Goal: Task Accomplishment & Management: Manage account settings

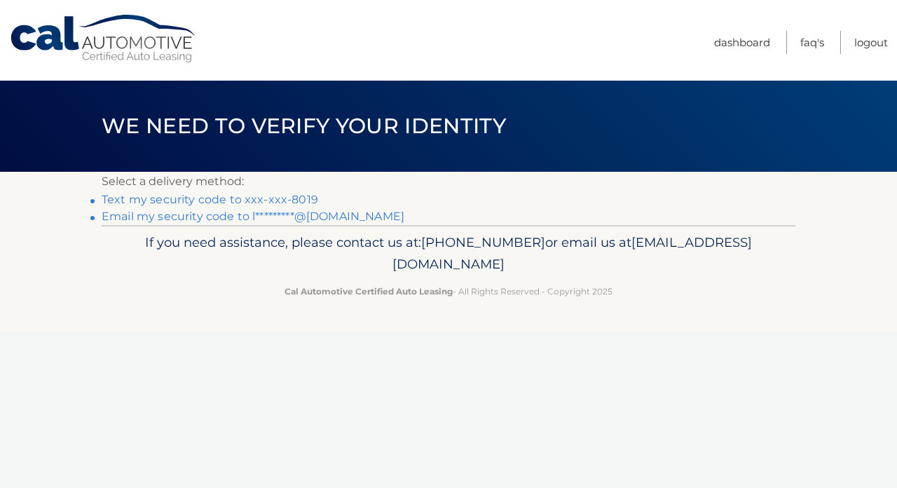
click at [200, 201] on link "Text my security code to xxx-xxx-8019" at bounding box center [210, 199] width 217 height 13
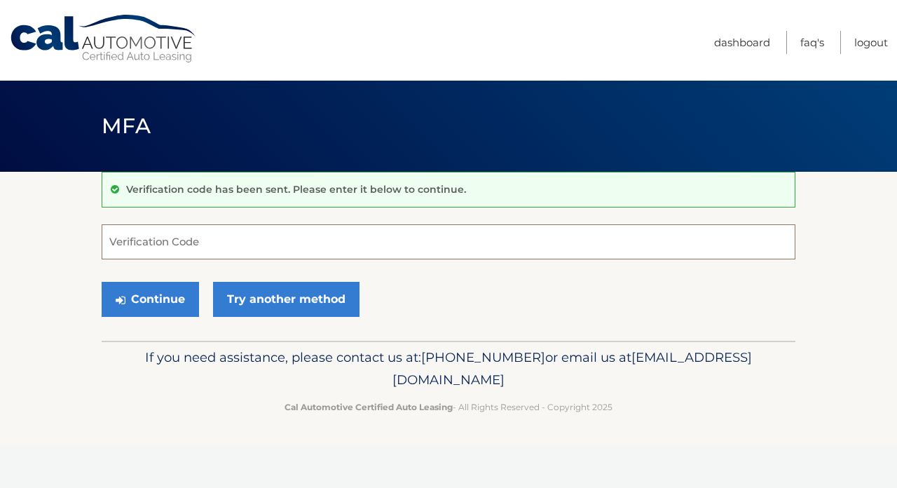
click at [167, 243] on input "Verification Code" at bounding box center [449, 241] width 694 height 35
type input "400796"
click at [150, 299] on button "Continue" at bounding box center [150, 299] width 97 height 35
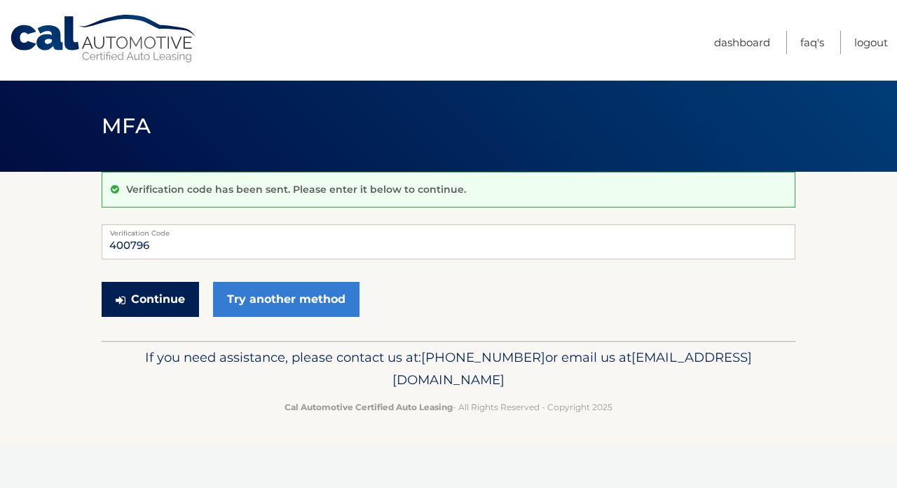
click at [169, 298] on button "Continue" at bounding box center [150, 299] width 97 height 35
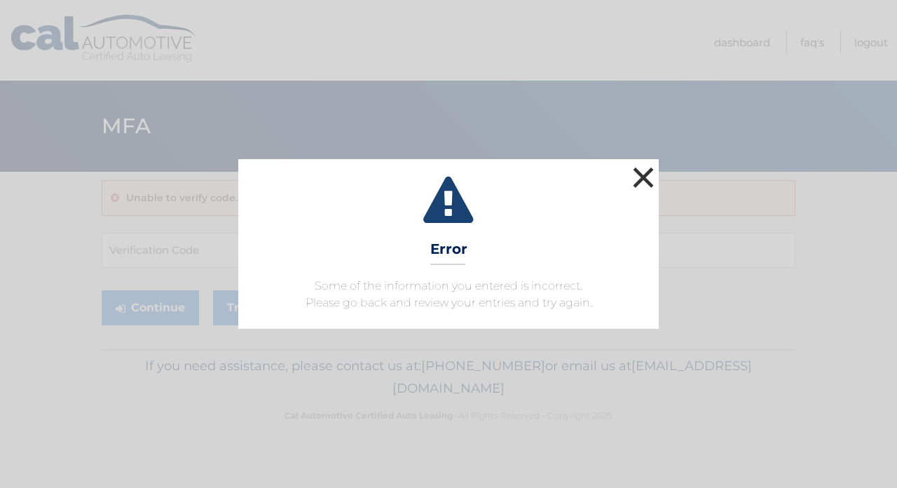
click at [644, 182] on button "×" at bounding box center [643, 177] width 28 height 28
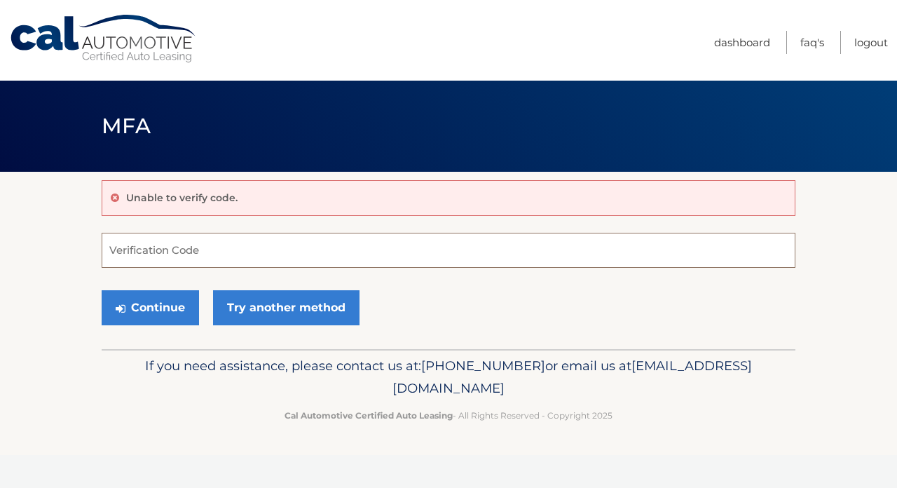
click at [179, 247] on input "Verification Code" at bounding box center [449, 250] width 694 height 35
type input "400796"
click at [150, 307] on button "Continue" at bounding box center [150, 307] width 97 height 35
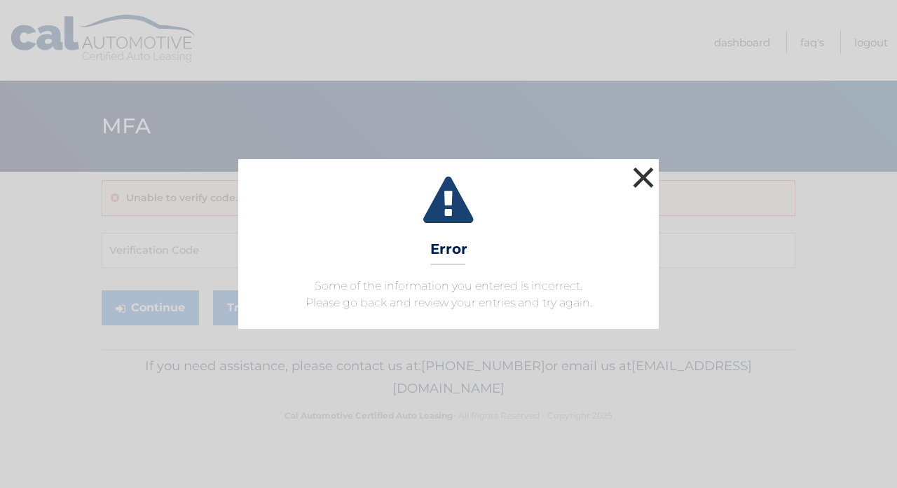
click at [650, 184] on button "×" at bounding box center [643, 177] width 28 height 28
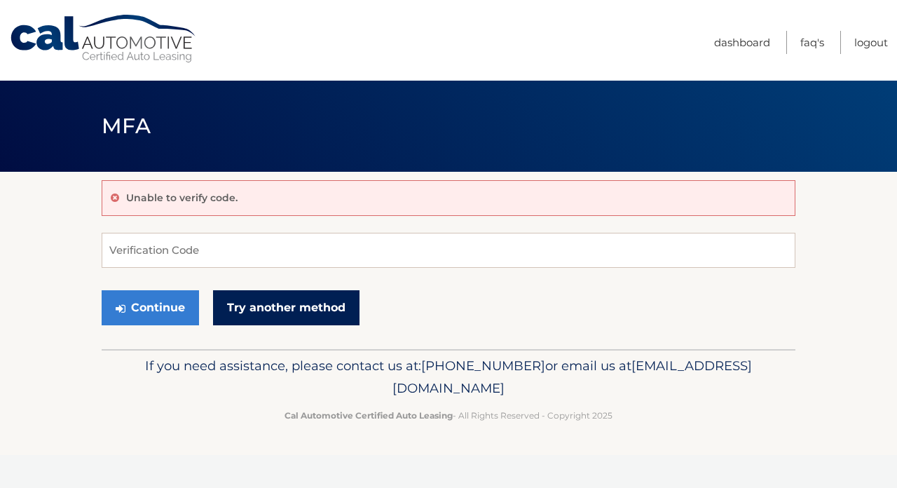
click at [280, 313] on link "Try another method" at bounding box center [286, 307] width 146 height 35
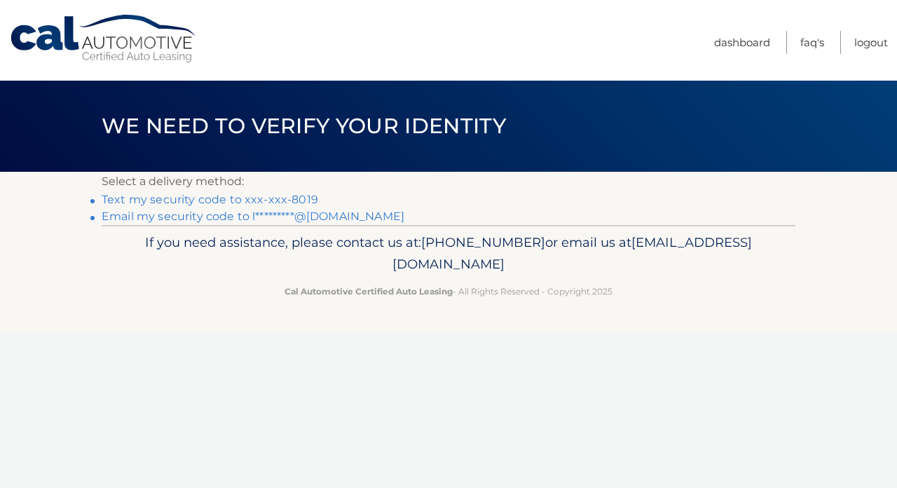
click at [164, 203] on link "Text my security code to xxx-xxx-8019" at bounding box center [210, 199] width 217 height 13
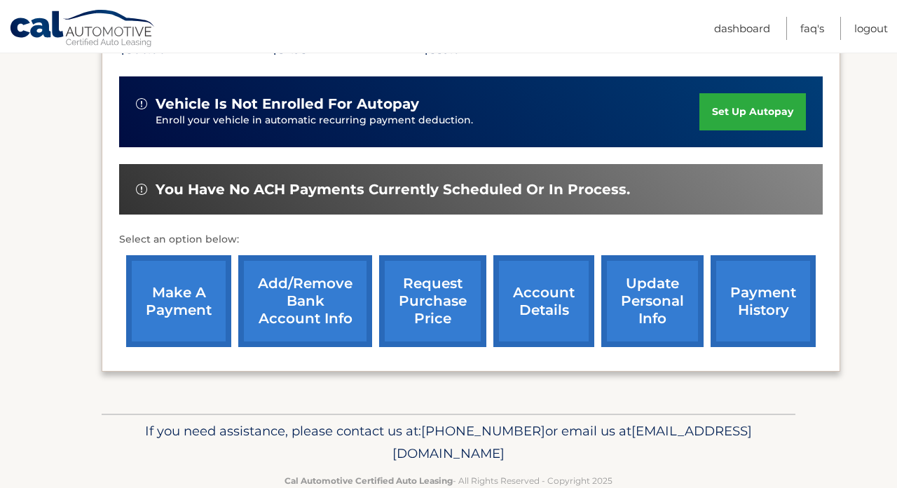
scroll to position [334, 0]
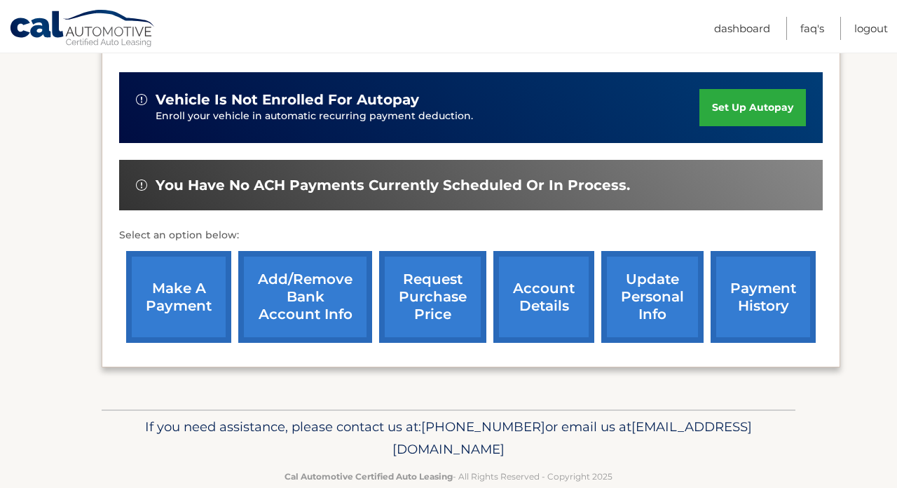
click at [189, 304] on link "make a payment" at bounding box center [178, 297] width 105 height 92
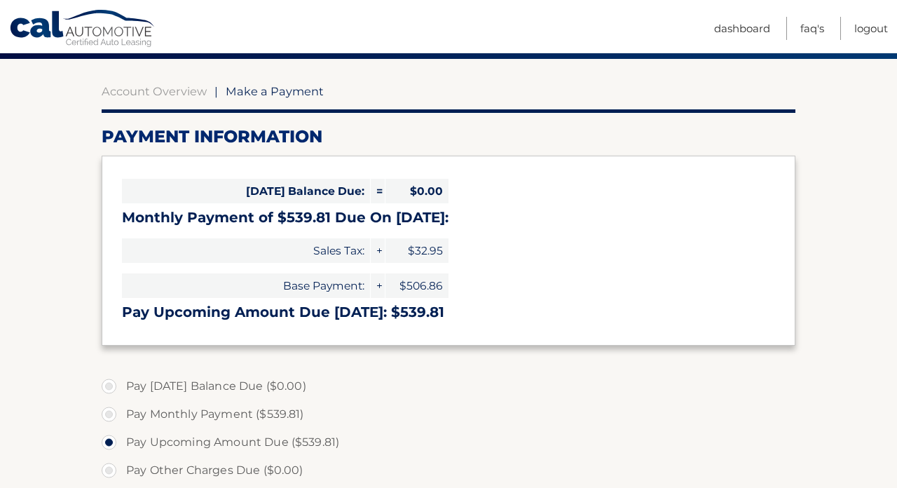
scroll to position [116, 0]
